Goal: Task Accomplishment & Management: Complete application form

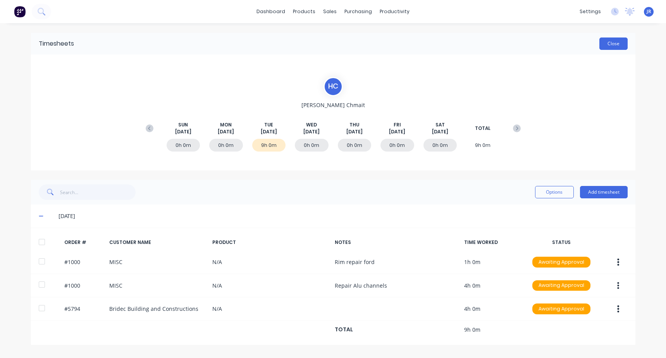
click at [621, 38] on button "Close" at bounding box center [613, 44] width 28 height 12
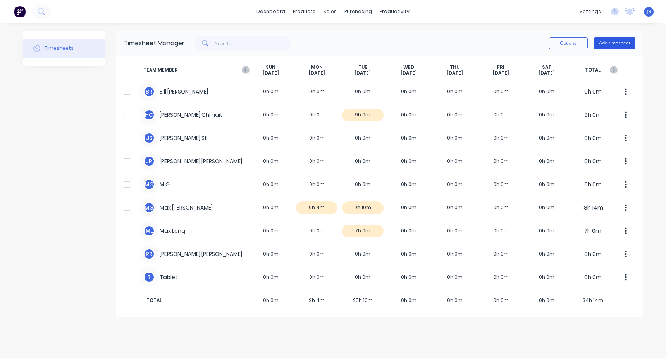
click at [614, 47] on button "Add timesheet" at bounding box center [613, 43] width 41 height 12
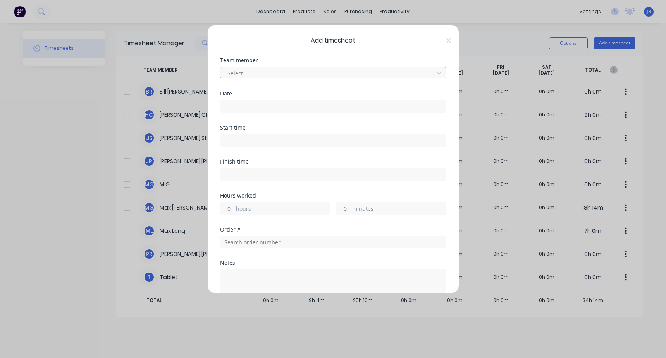
drag, startPoint x: 226, startPoint y: 76, endPoint x: 233, endPoint y: 77, distance: 7.8
click at [226, 76] on div "Select..." at bounding box center [328, 73] width 208 height 12
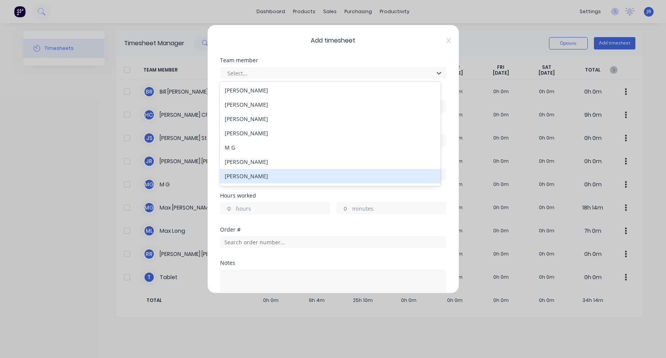
click at [245, 173] on div "[PERSON_NAME]" at bounding box center [330, 176] width 220 height 14
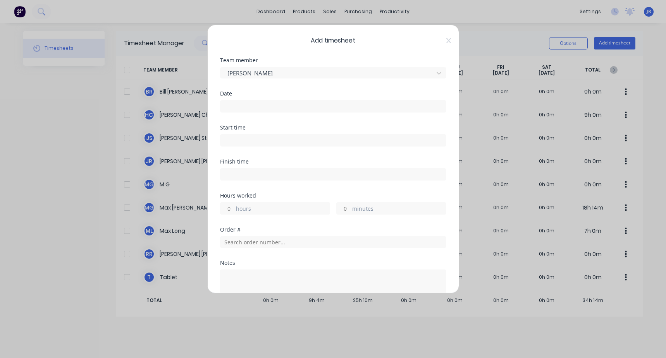
click at [254, 137] on input at bounding box center [332, 141] width 225 height 12
type input "12:50 PM"
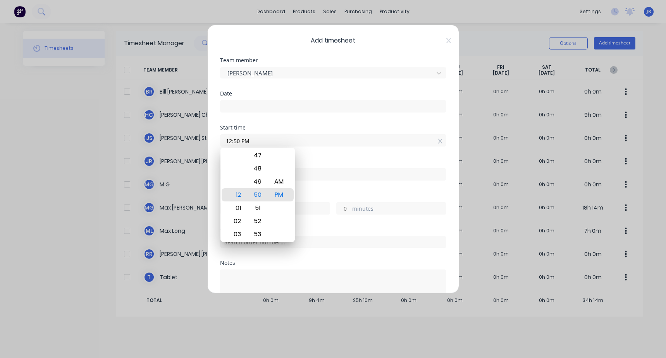
click at [245, 98] on div at bounding box center [333, 105] width 226 height 14
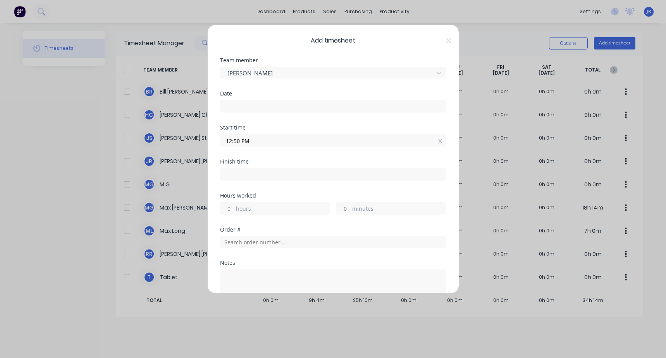
click at [245, 108] on input at bounding box center [332, 107] width 225 height 12
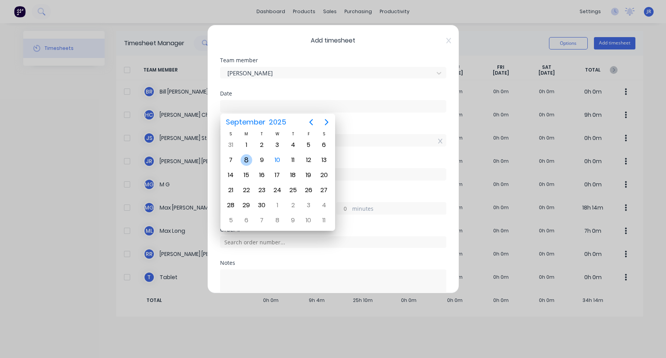
click at [244, 161] on div "8" at bounding box center [246, 160] width 12 height 12
type input "[DATE]"
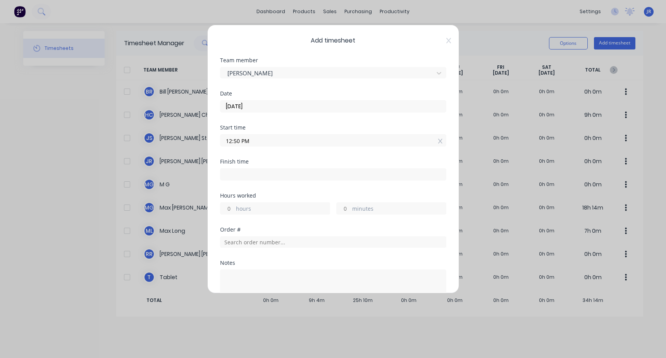
drag, startPoint x: 192, startPoint y: 131, endPoint x: 144, endPoint y: 125, distance: 48.8
click at [144, 125] on div "Add timesheet Team member [PERSON_NAME] Date [DATE] Start time 12:50 PM Finish …" at bounding box center [333, 179] width 666 height 358
type input "07:00 AM"
click at [238, 172] on input at bounding box center [332, 175] width 225 height 12
type input "12:51 PM"
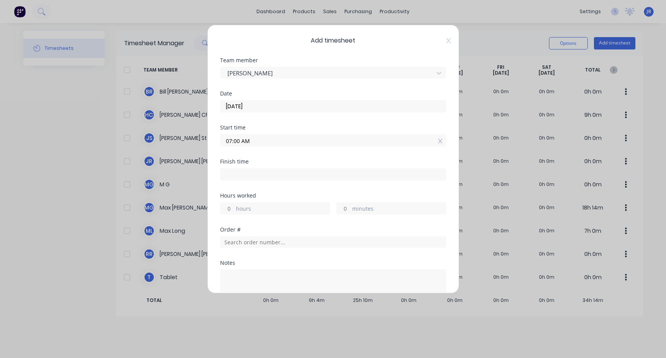
type input "5"
type input "51"
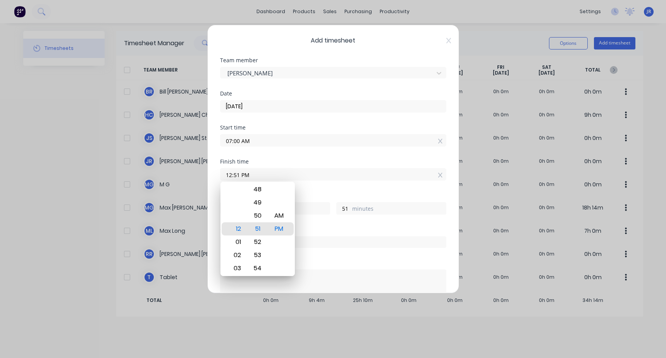
drag, startPoint x: 280, startPoint y: 173, endPoint x: 190, endPoint y: 174, distance: 90.6
click at [191, 174] on div "Add timesheet Team member [PERSON_NAME] Date [DATE] Start time 07:00 AM Finish …" at bounding box center [333, 179] width 666 height 358
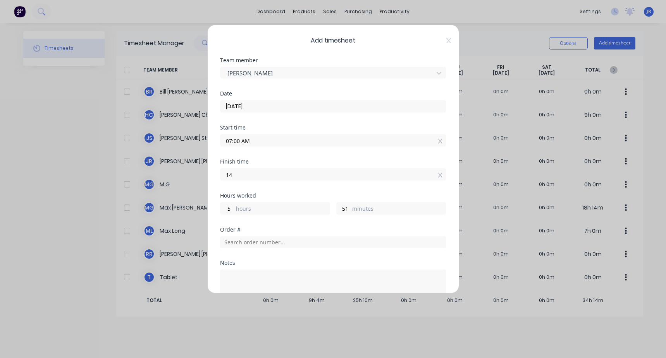
type input "02:00 PM"
type input "7"
type input "0"
click at [247, 154] on div "Start time 07:00 AM" at bounding box center [333, 142] width 226 height 34
click at [253, 247] on input "text" at bounding box center [333, 243] width 226 height 12
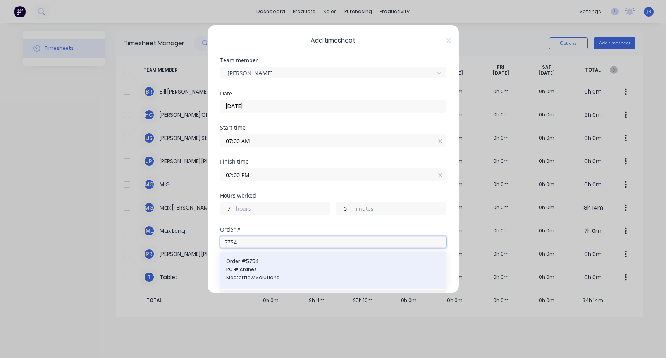
type input "5754"
click at [297, 277] on span "Masterflow Solutions" at bounding box center [333, 277] width 214 height 7
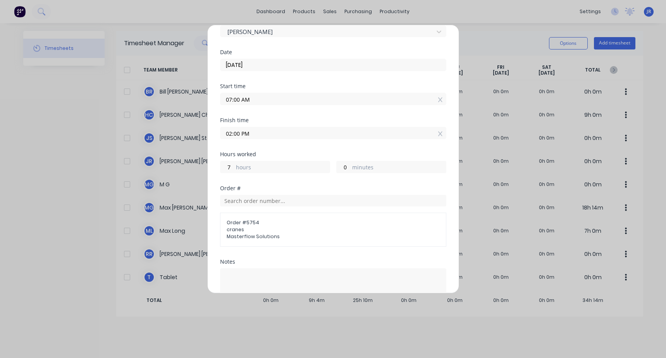
scroll to position [127, 0]
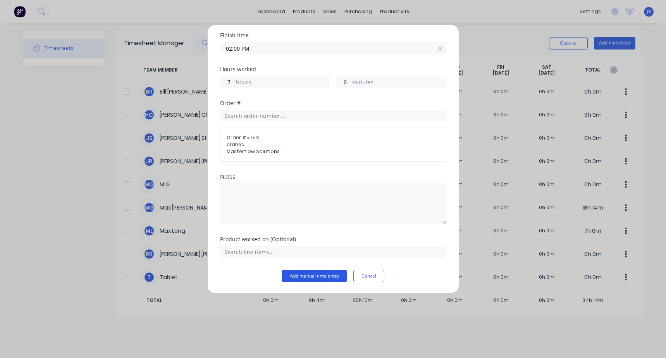
click at [329, 271] on button "Add manual time entry" at bounding box center [313, 276] width 65 height 12
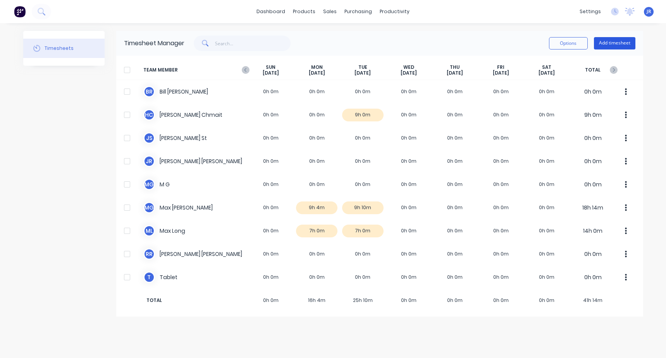
click at [612, 46] on button "Add timesheet" at bounding box center [613, 43] width 41 height 12
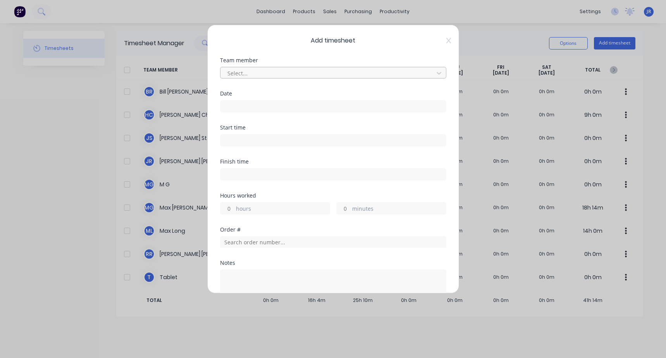
click at [266, 74] on div at bounding box center [327, 74] width 203 height 10
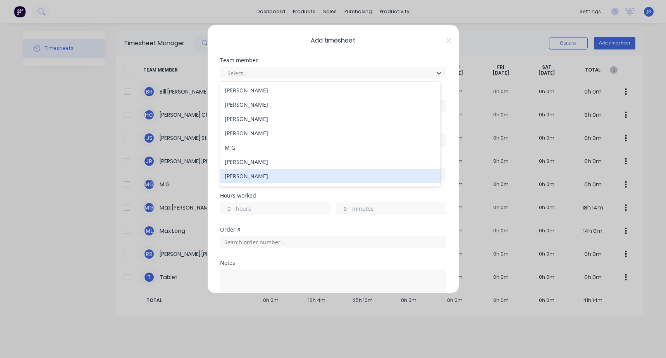
click at [250, 179] on div "[PERSON_NAME]" at bounding box center [330, 176] width 220 height 14
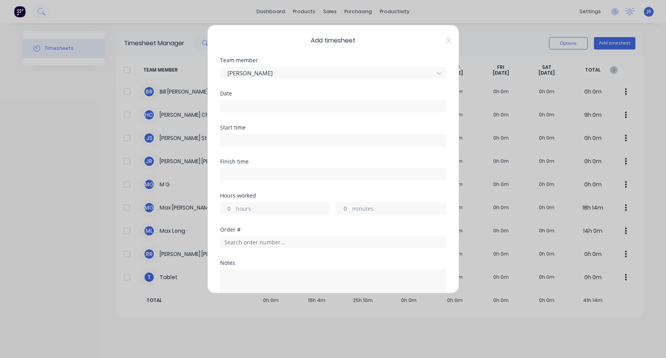
click at [257, 103] on input at bounding box center [332, 107] width 225 height 12
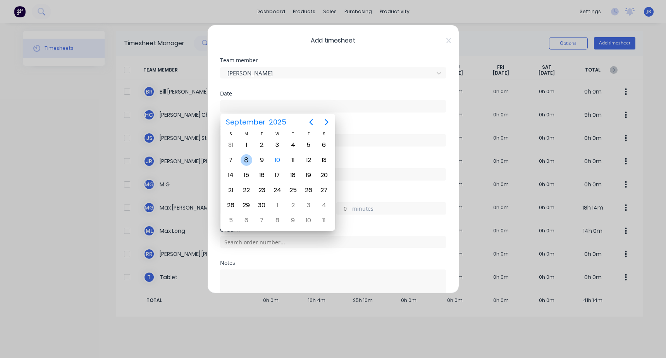
click at [248, 162] on div "8" at bounding box center [246, 160] width 12 height 12
type input "[DATE]"
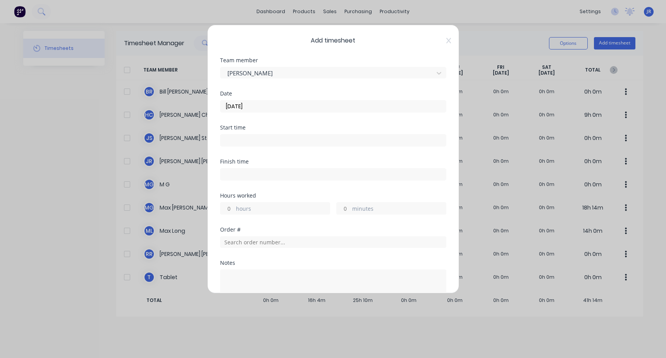
click at [254, 137] on input at bounding box center [332, 141] width 225 height 12
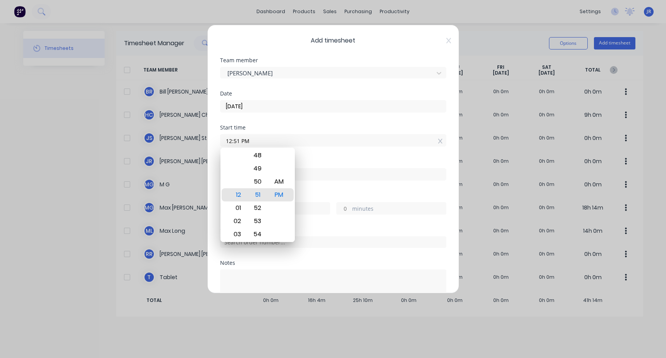
drag, startPoint x: 258, startPoint y: 142, endPoint x: 129, endPoint y: 138, distance: 128.6
click at [130, 138] on div "Add timesheet Team member [PERSON_NAME] Date [DATE] Start time 12:51 PM Finish …" at bounding box center [333, 179] width 666 height 358
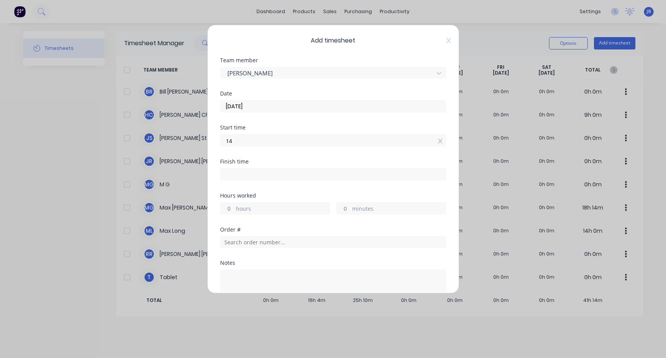
type input "02:00 PM"
click at [269, 182] on div "Finish time" at bounding box center [333, 176] width 226 height 34
click at [269, 181] on div "Finish time" at bounding box center [333, 176] width 226 height 34
click at [266, 175] on input at bounding box center [332, 175] width 225 height 12
type input "12:51 PM"
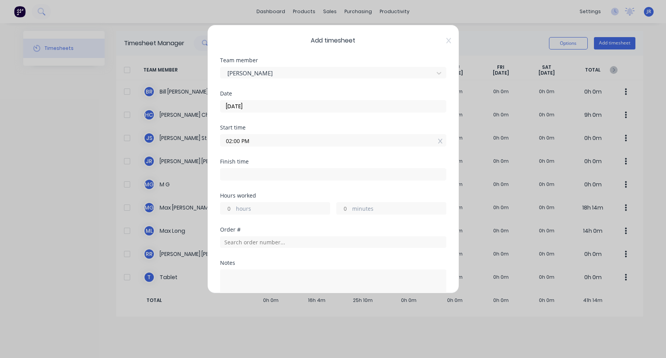
type input "22"
type input "51"
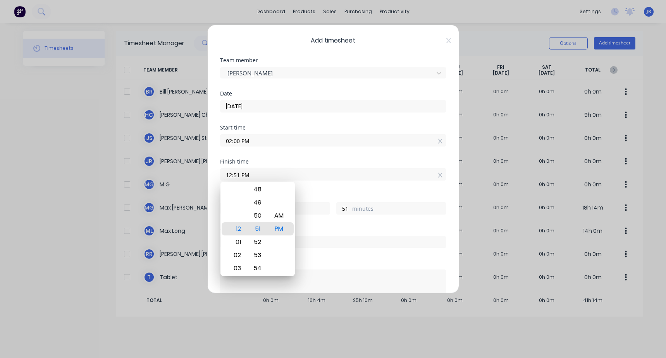
drag, startPoint x: 268, startPoint y: 175, endPoint x: 197, endPoint y: 179, distance: 70.6
click at [197, 179] on div "Add timesheet Team member [PERSON_NAME] Date [DATE] Start time 02:00 PM Finish …" at bounding box center [333, 179] width 666 height 358
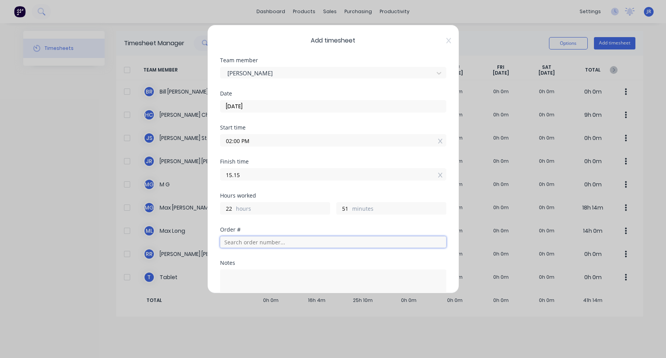
type input "03:15 PM"
type input "1"
type input "15"
click at [241, 242] on input "text" at bounding box center [333, 243] width 226 height 12
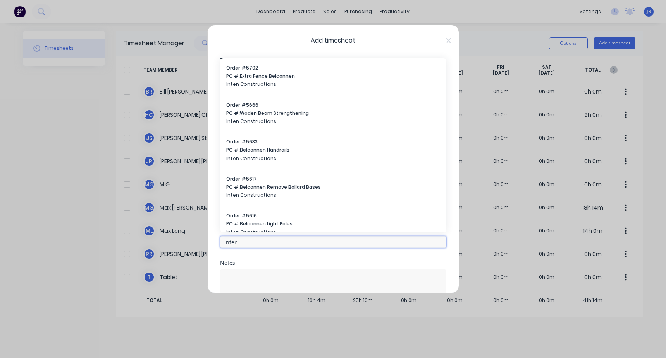
type input "inten"
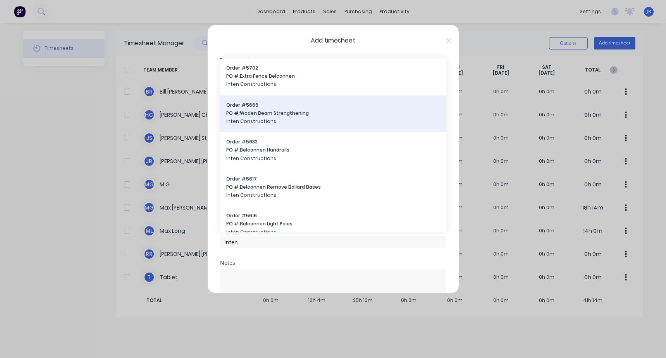
click at [275, 123] on span "Inten Constructions" at bounding box center [333, 121] width 214 height 7
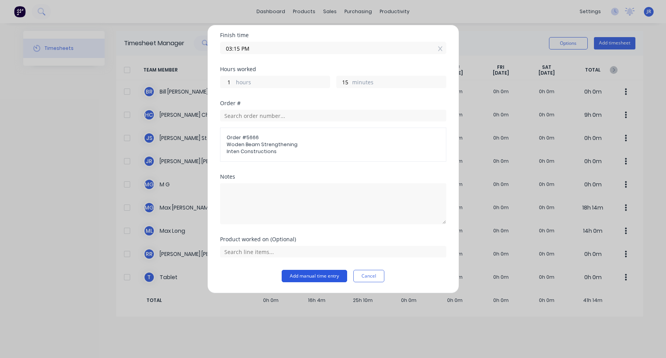
click at [305, 280] on button "Add manual time entry" at bounding box center [313, 276] width 65 height 12
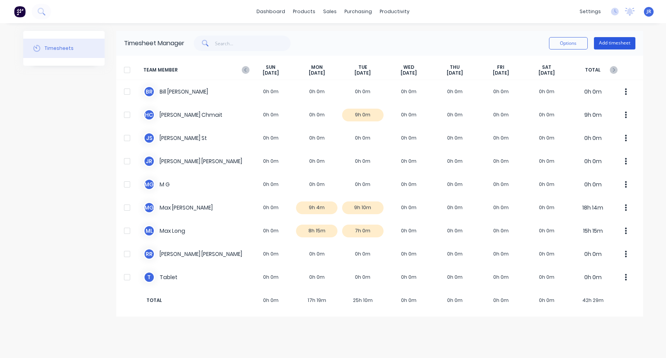
click at [607, 45] on button "Add timesheet" at bounding box center [613, 43] width 41 height 12
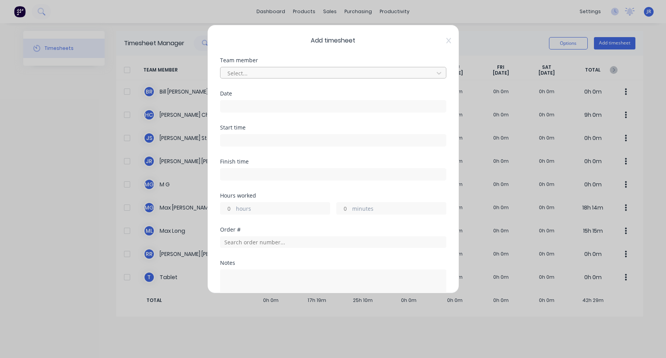
click at [273, 73] on div at bounding box center [327, 74] width 203 height 10
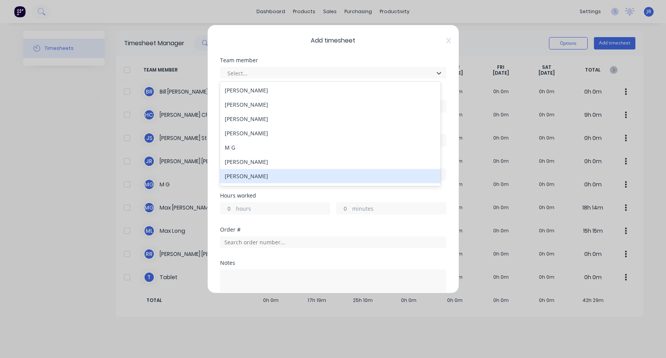
click at [246, 182] on div "[PERSON_NAME]" at bounding box center [330, 176] width 220 height 14
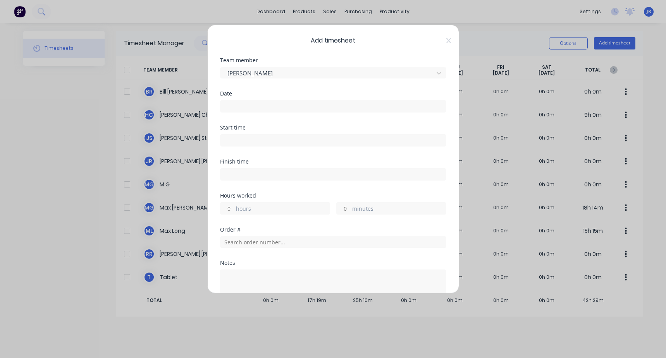
click at [248, 110] on input at bounding box center [332, 107] width 225 height 12
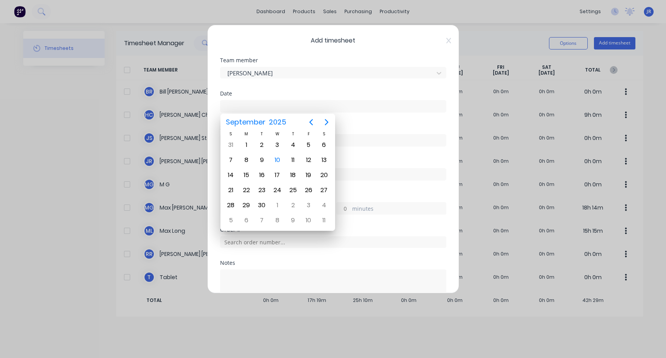
click at [259, 106] on input at bounding box center [332, 107] width 225 height 12
click at [241, 160] on div "8" at bounding box center [246, 160] width 12 height 12
type input "[DATE]"
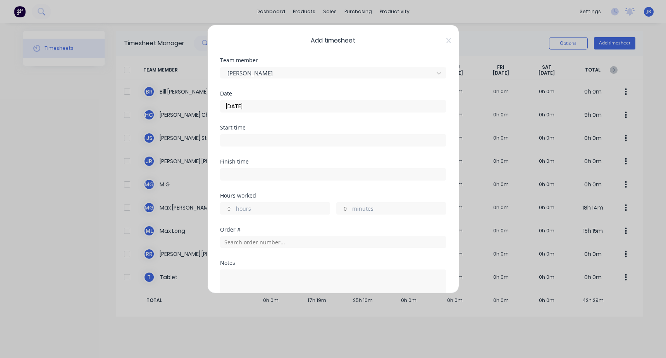
click at [252, 139] on input at bounding box center [332, 141] width 225 height 12
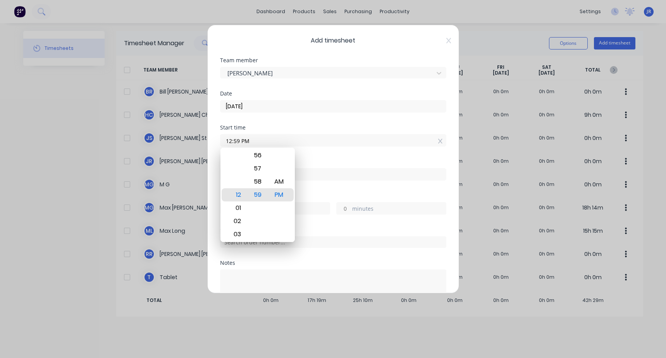
drag, startPoint x: 262, startPoint y: 140, endPoint x: 230, endPoint y: 140, distance: 32.1
click at [230, 140] on input "12:59 PM" at bounding box center [332, 141] width 225 height 12
click at [253, 142] on input "12:59 PM" at bounding box center [332, 141] width 225 height 12
drag, startPoint x: 256, startPoint y: 141, endPoint x: 210, endPoint y: 146, distance: 46.3
click at [210, 146] on div "Add timesheet Team member [PERSON_NAME] Date [DATE] Start time 12:59 PM Finish …" at bounding box center [333, 159] width 252 height 269
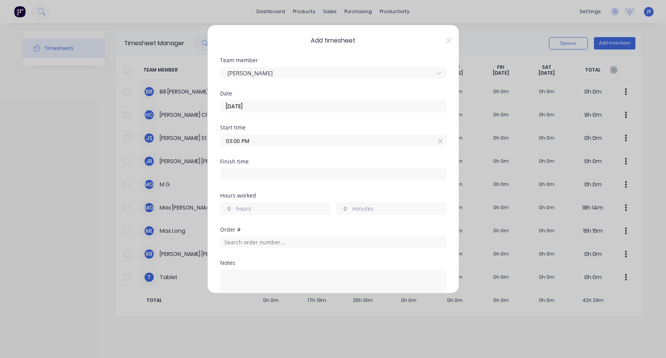
click at [324, 126] on div "Start time" at bounding box center [333, 127] width 226 height 5
click at [265, 138] on input "03:00 PM" at bounding box center [332, 141] width 225 height 12
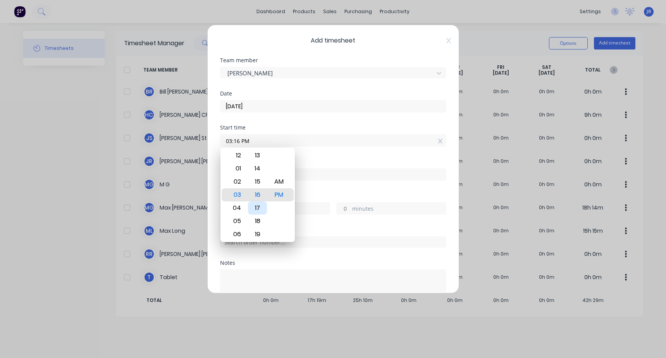
type input "03:15 PM"
click at [307, 156] on div "Start time 03:15 PM" at bounding box center [333, 142] width 226 height 34
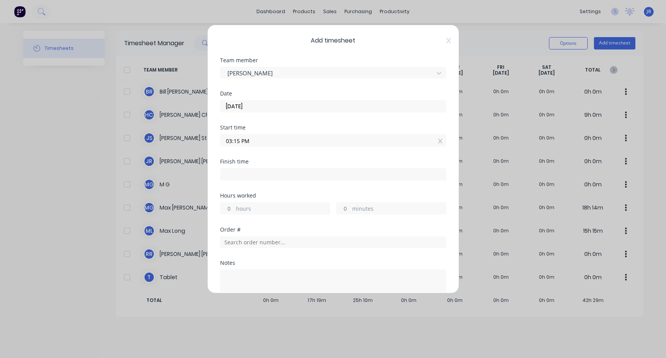
click at [260, 177] on input at bounding box center [332, 175] width 225 height 12
type input "12:59 PM"
type input "21"
type input "44"
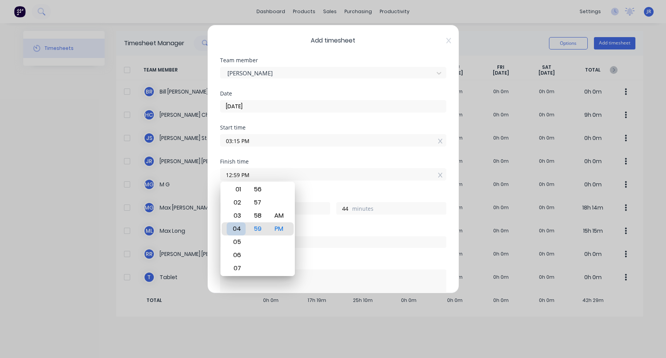
type input "04:59 PM"
type input "1"
type input "03:59 PM"
type input "0"
type input "03:56 PM"
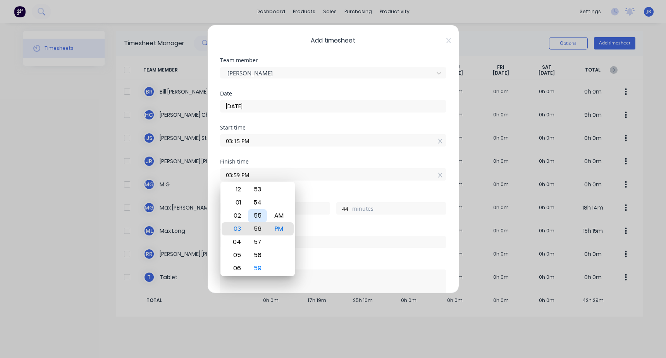
type input "41"
type input "03:44 PM"
type input "29"
type input "03:39 PM"
type input "24"
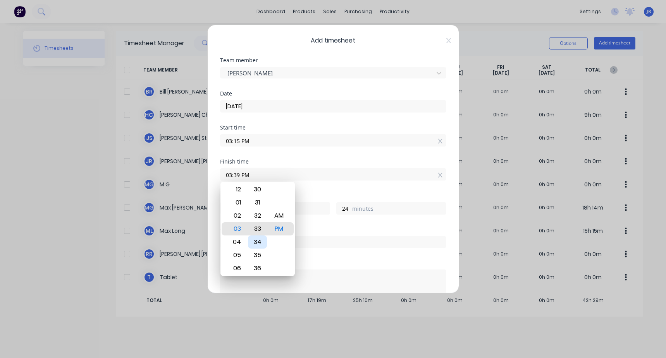
type input "03:33 PM"
type input "18"
type input "03:27 PM"
type input "12"
type input "03:22 PM"
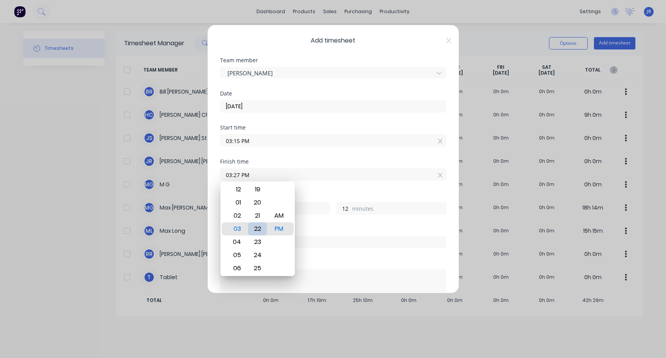
type input "7"
type input "03:18 PM"
type input "3"
type input "03:17 PM"
type input "2"
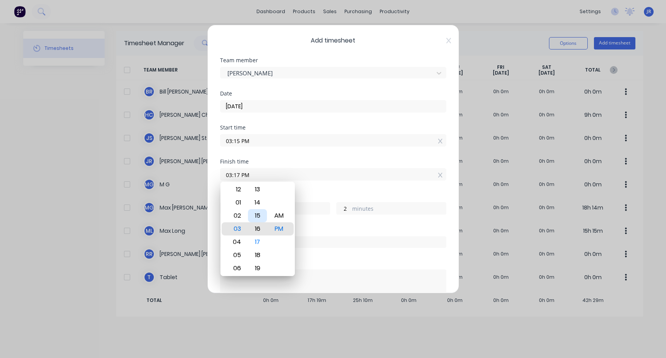
type input "03:16 PM"
type input "1"
type input "03:15 PM"
type input "0"
type input "04:15 PM"
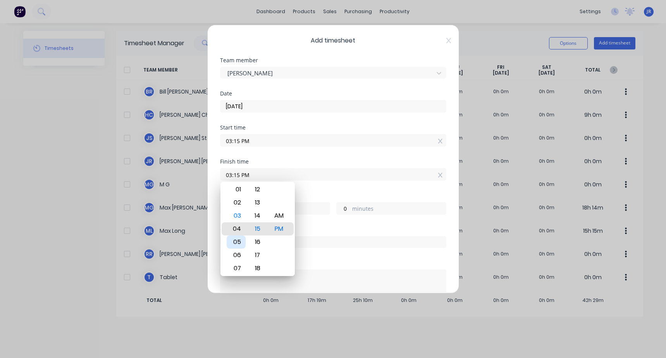
type input "1"
click at [313, 197] on div "Hours worked" at bounding box center [333, 195] width 226 height 5
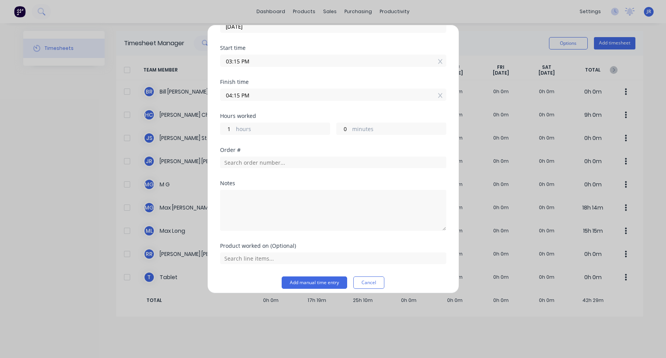
scroll to position [86, 0]
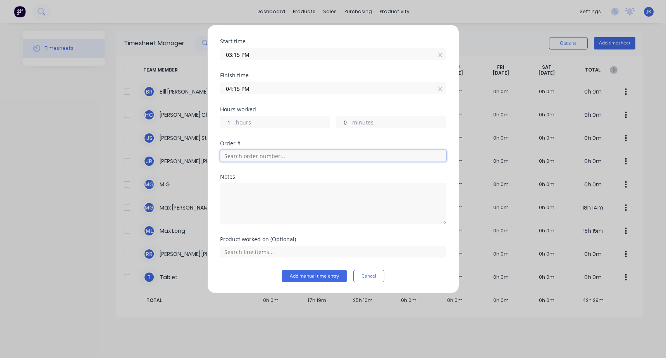
click at [270, 151] on input "text" at bounding box center [333, 156] width 226 height 12
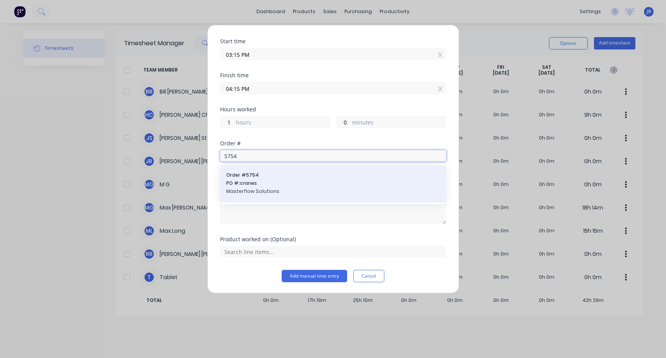
type input "5754"
click at [274, 185] on span "PO #: cranes" at bounding box center [333, 183] width 214 height 7
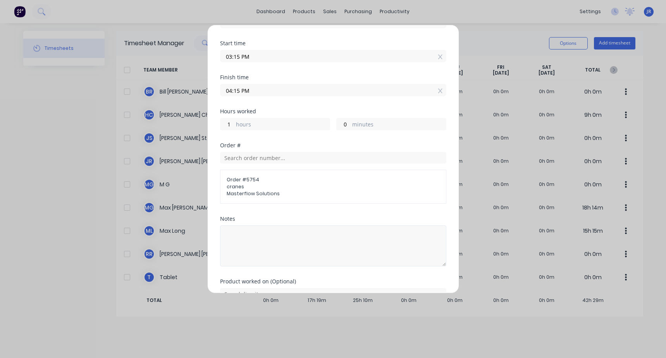
scroll to position [127, 0]
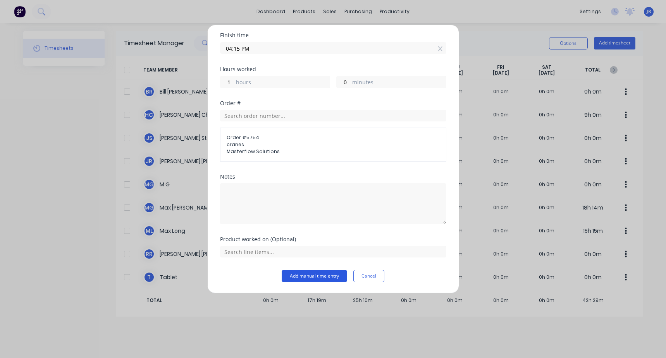
click at [323, 279] on button "Add manual time entry" at bounding box center [313, 276] width 65 height 12
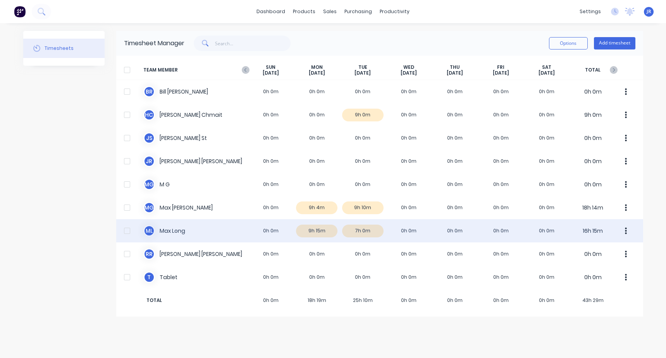
click at [322, 231] on div "M L [PERSON_NAME] 0h 0m 9h 15m 7h 0m 0h 0m 0h 0m 0h 0m 0h 0m 16h 15m" at bounding box center [379, 231] width 527 height 23
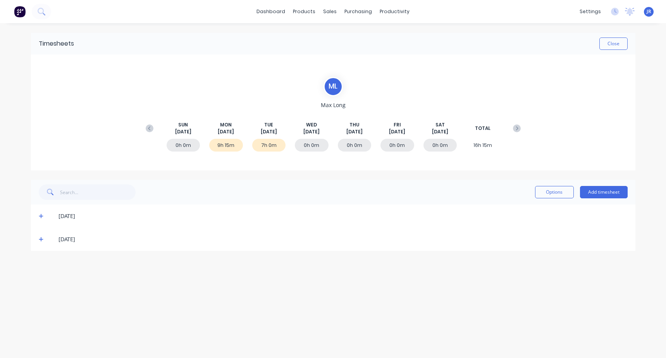
click at [43, 216] on icon at bounding box center [41, 216] width 5 height 5
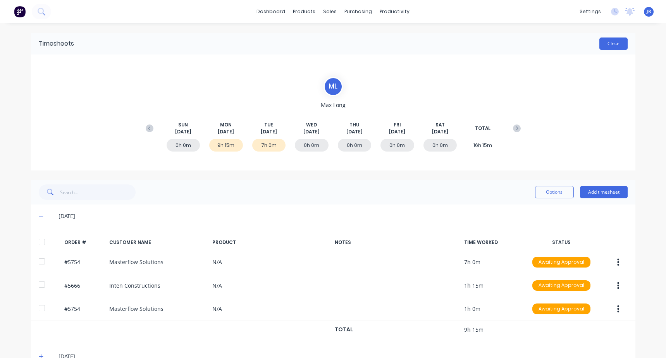
click at [606, 45] on button "Close" at bounding box center [613, 44] width 28 height 12
